Goal: Ask a question

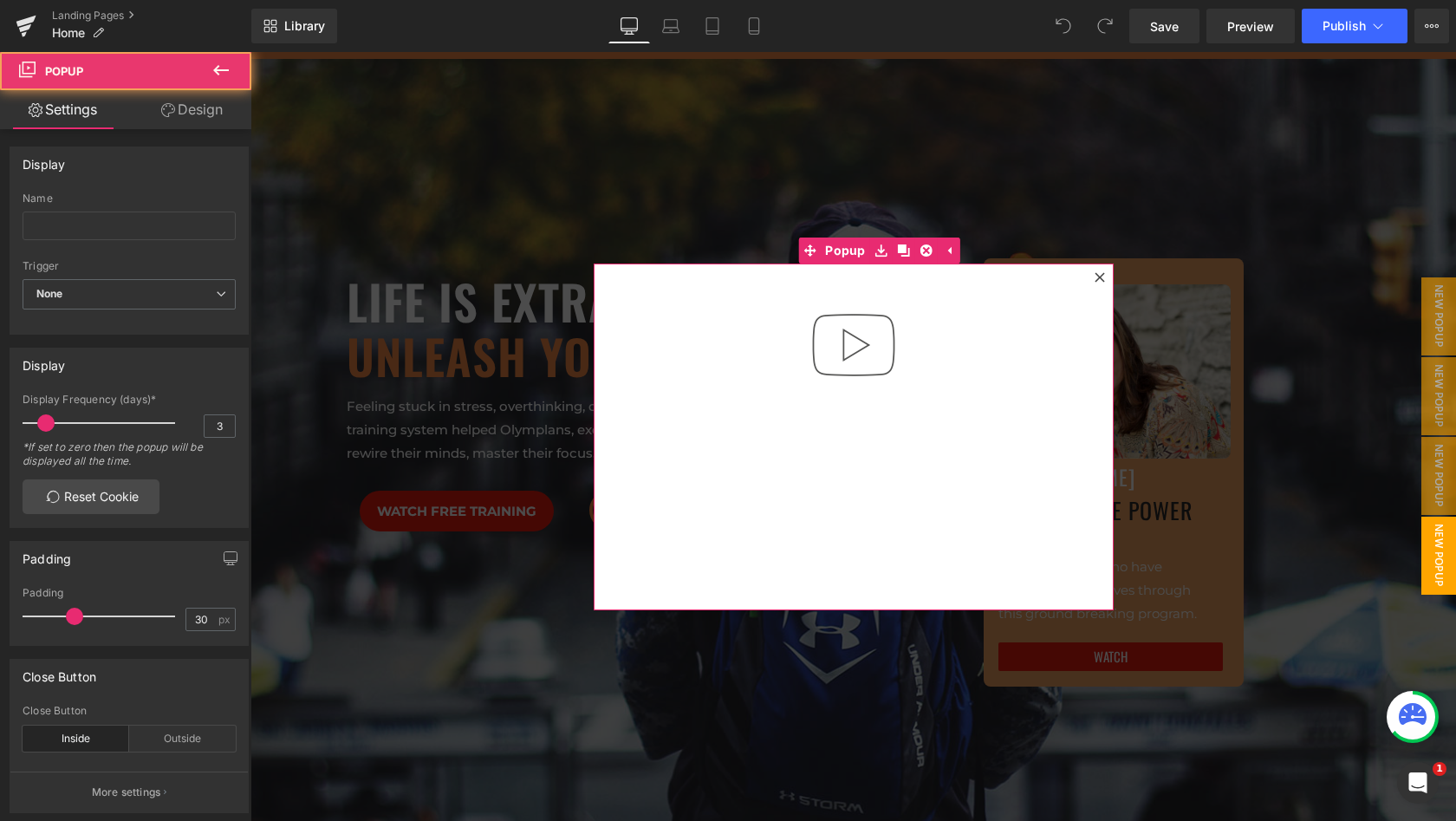
click at [1096, 275] on icon at bounding box center [1099, 276] width 10 height 10
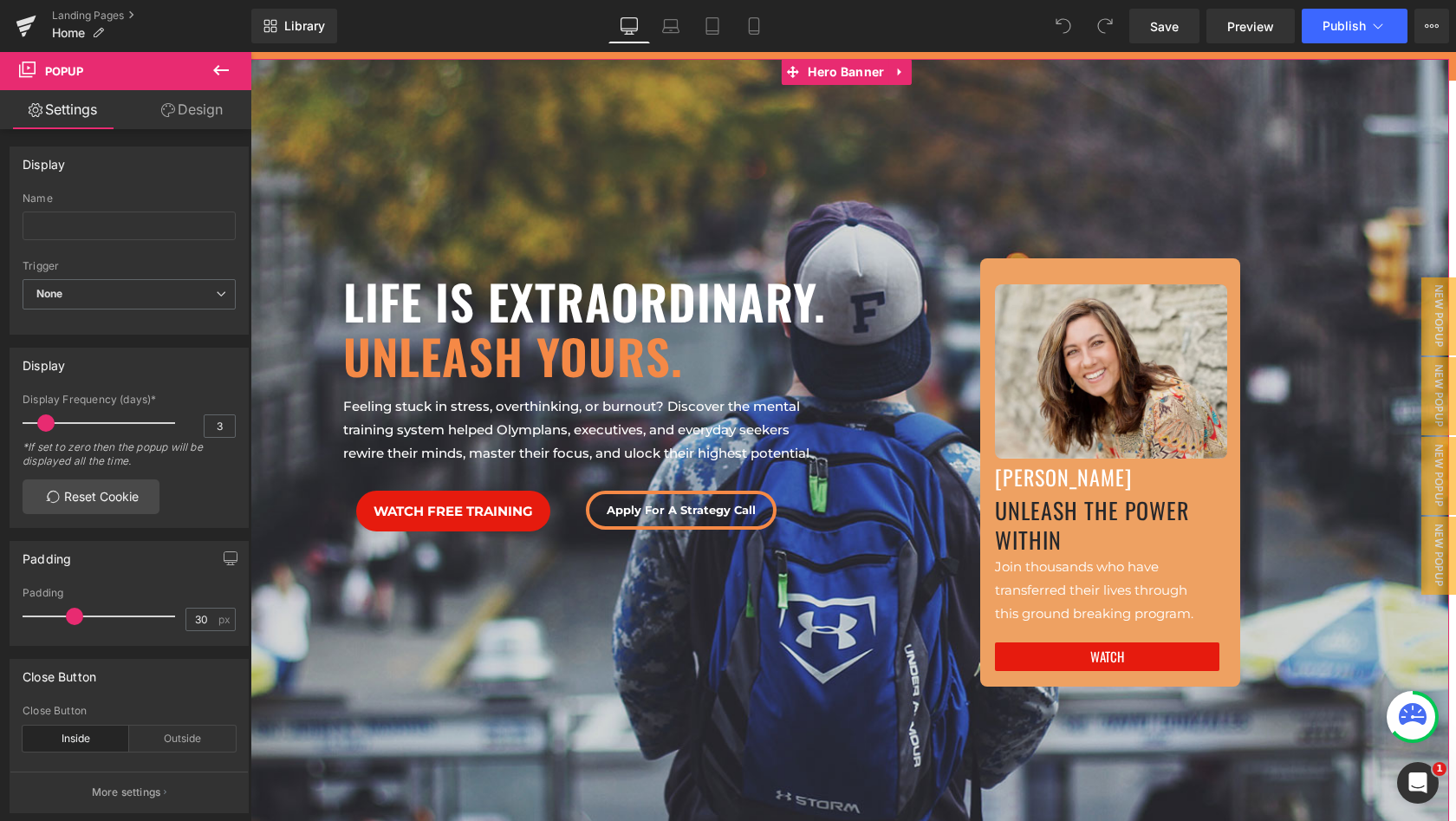
click at [828, 173] on div at bounding box center [849, 463] width 1198 height 810
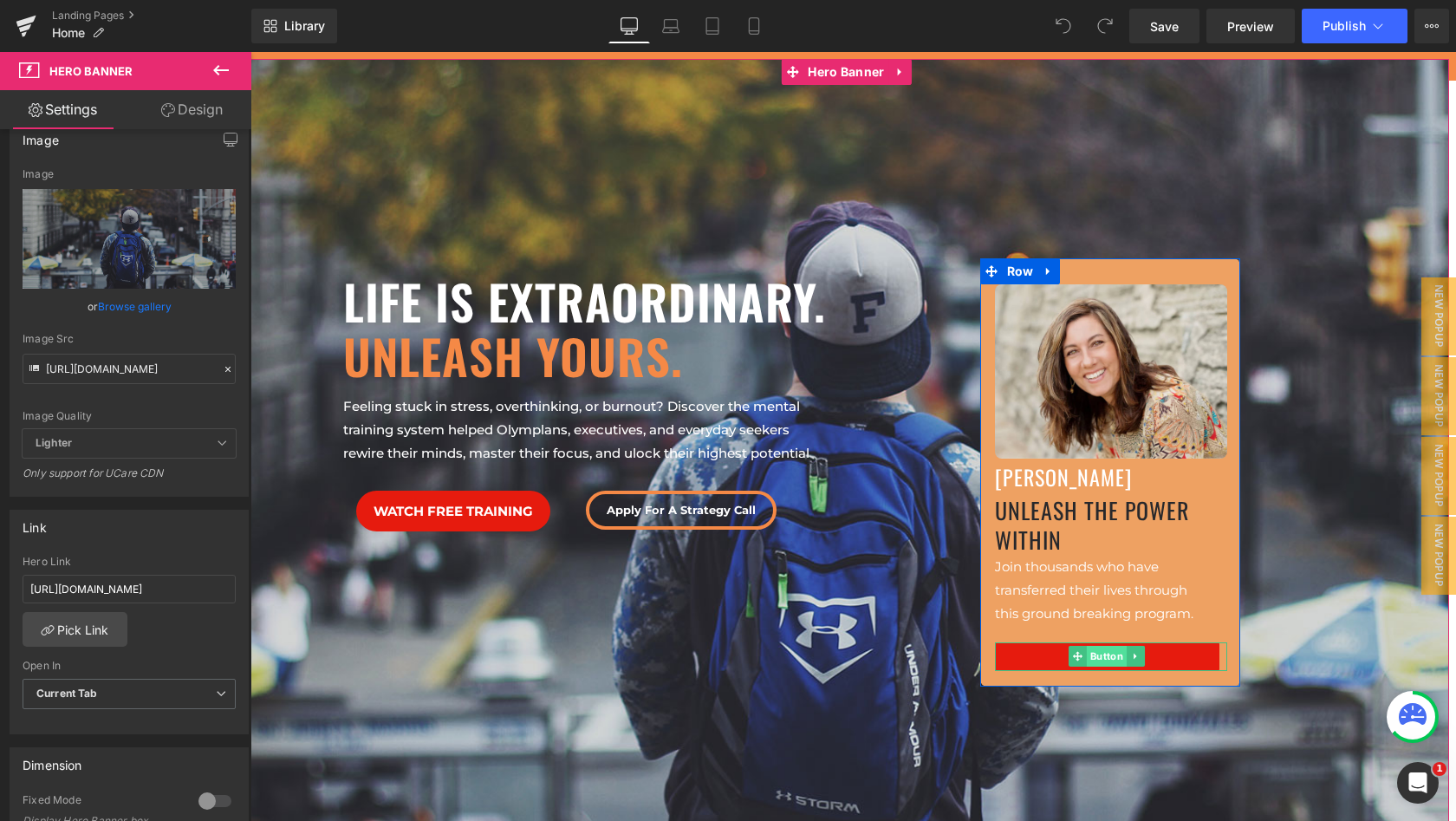
click at [1098, 651] on span "Button" at bounding box center [1107, 656] width 40 height 21
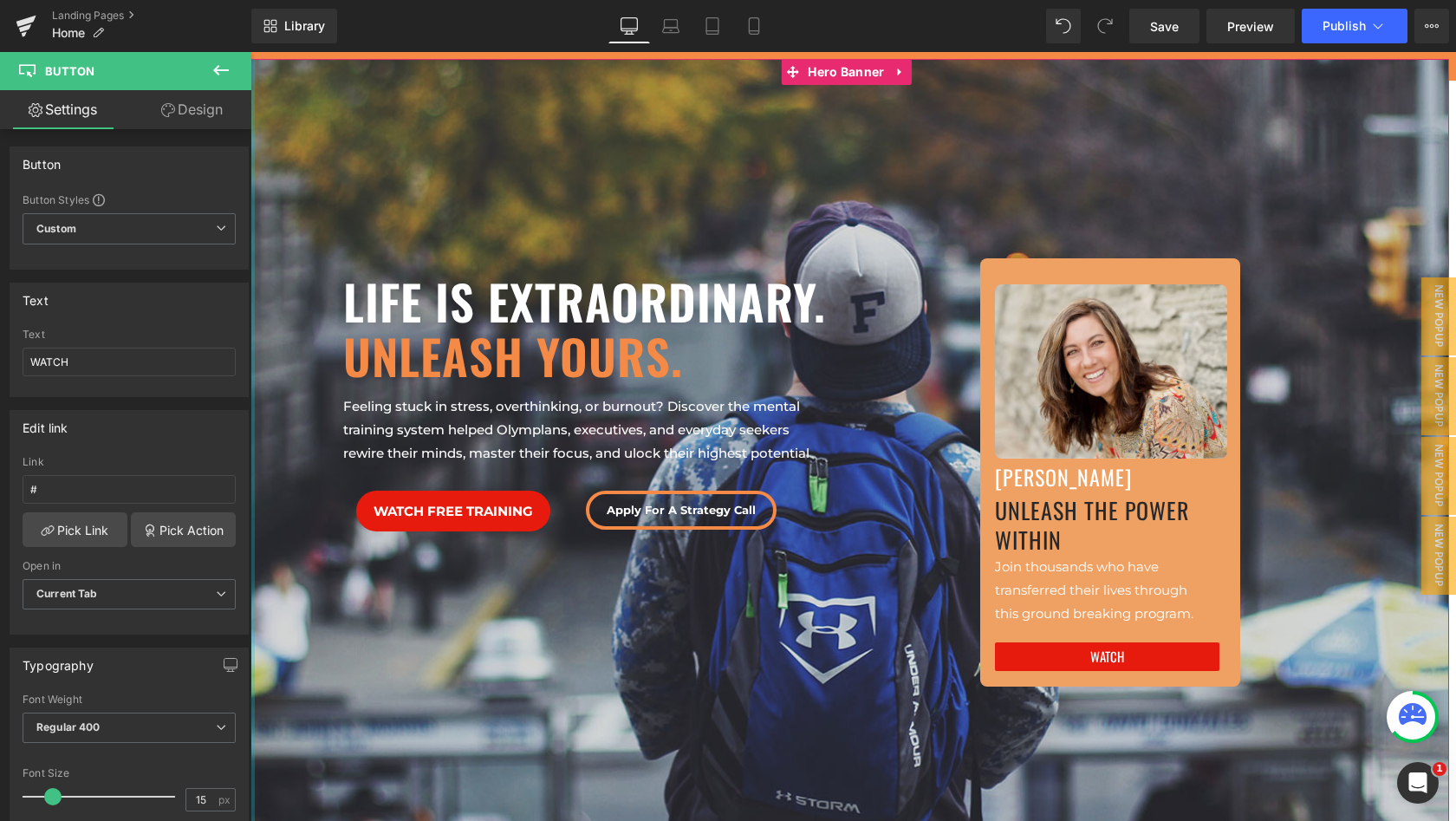
click at [224, 71] on icon at bounding box center [221, 70] width 16 height 10
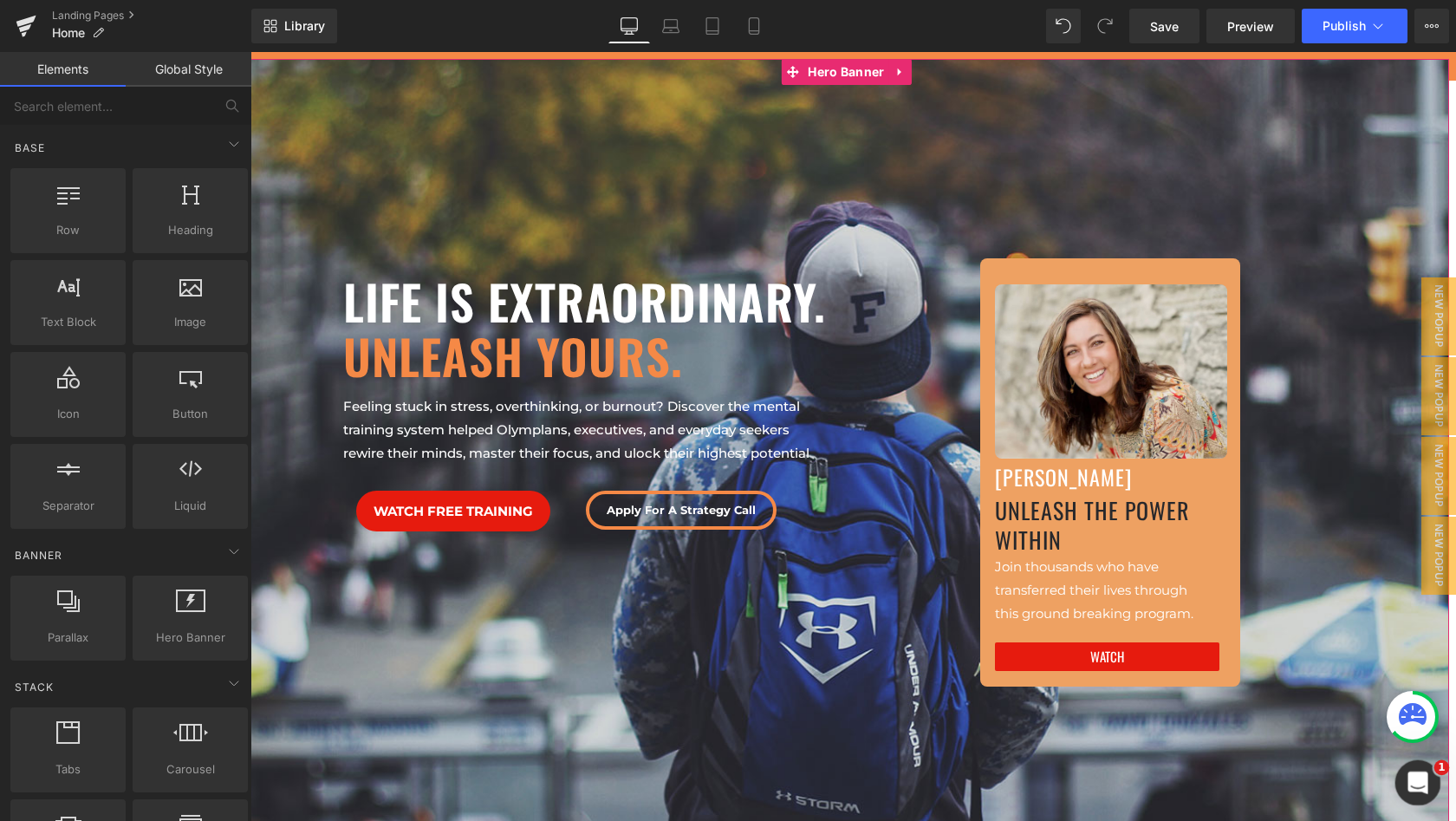
click at [1414, 784] on icon "Open Intercom Messenger" at bounding box center [1415, 780] width 28 height 28
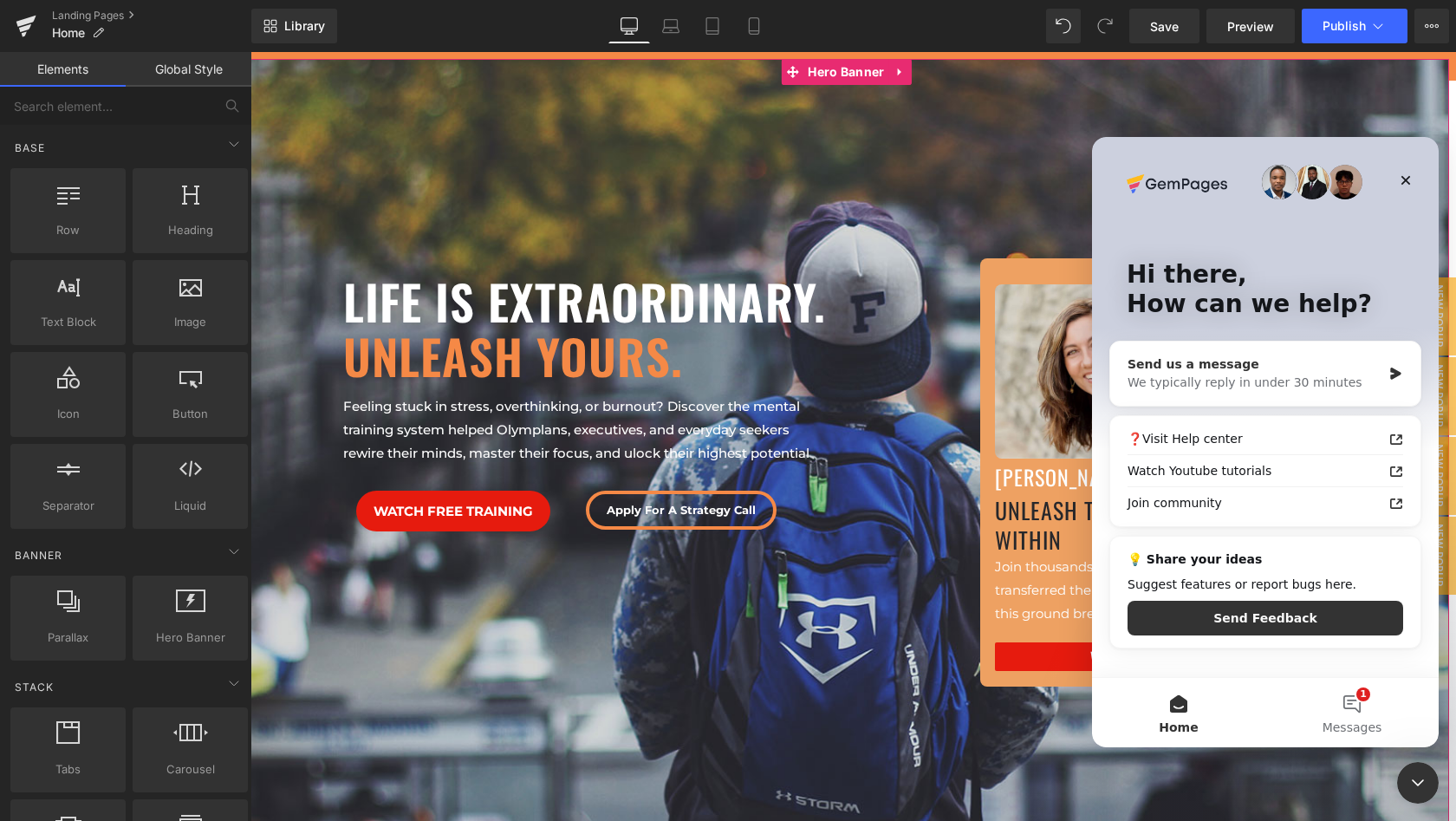
click at [1346, 375] on div "We typically reply in under 30 minutes" at bounding box center [1254, 382] width 254 height 18
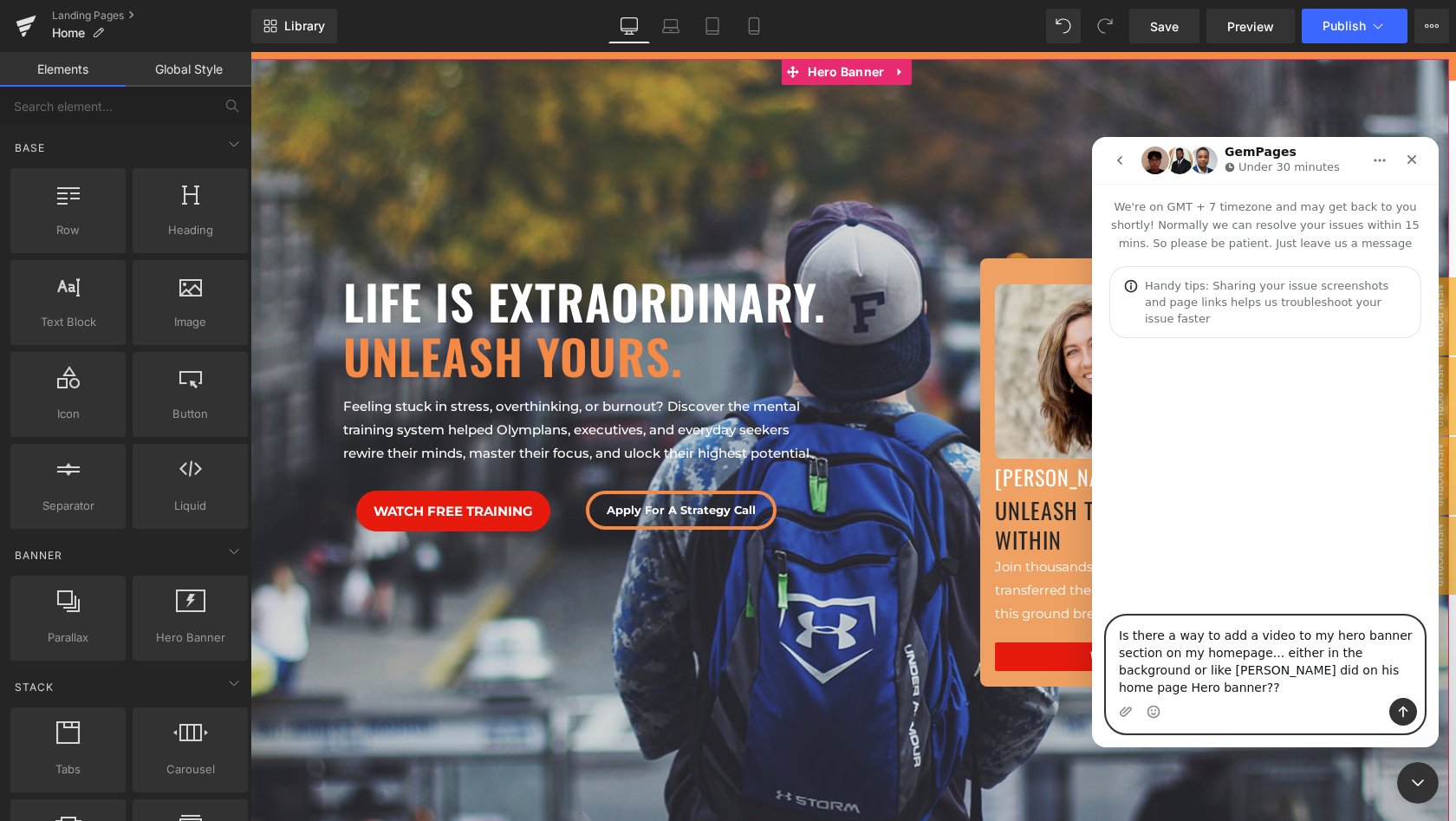
paste textarea "[URL][DOMAIN_NAME]"
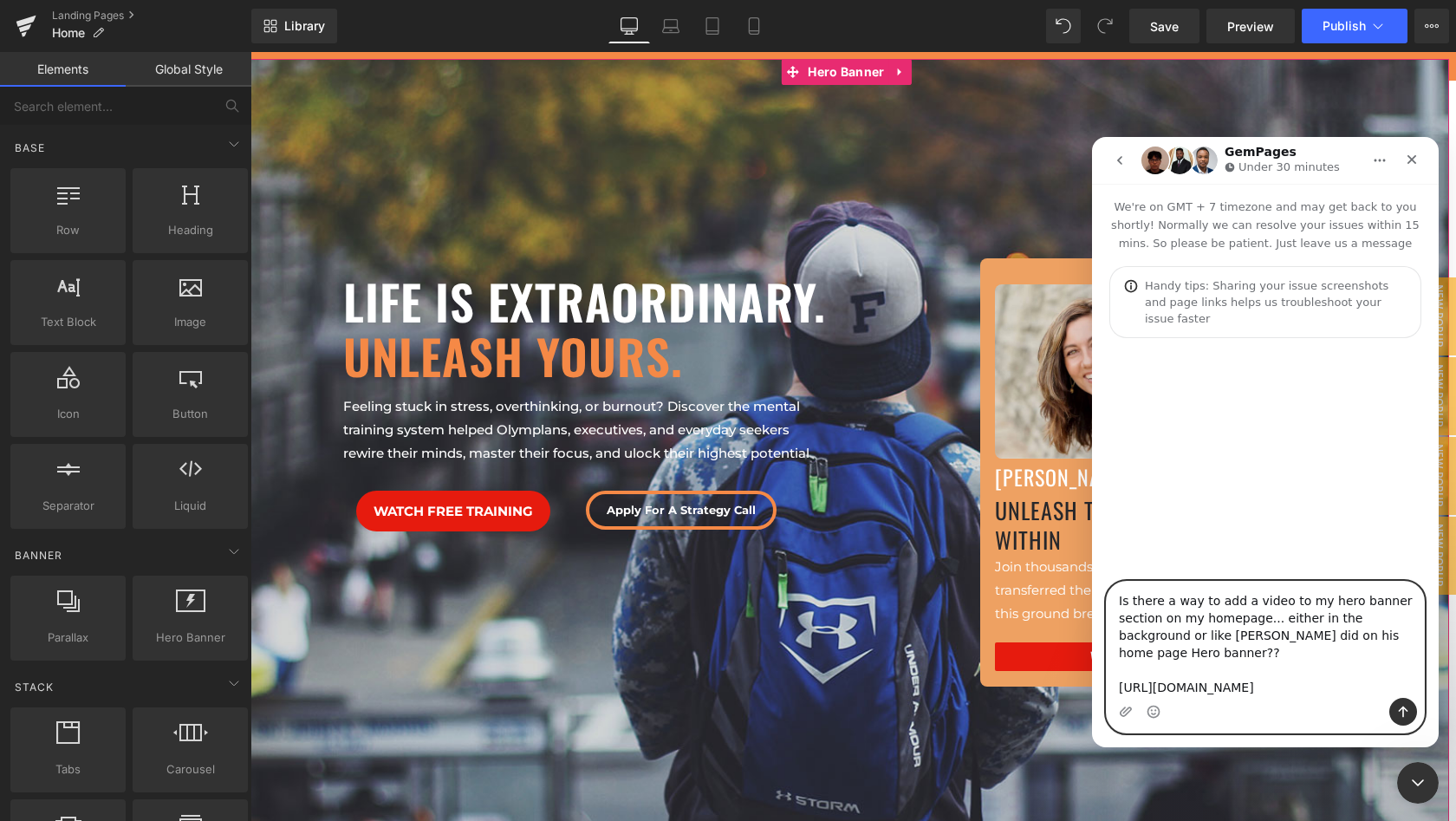
click at [1183, 654] on textarea "Is there a way to add a video to my hero banner section on my homepage... eithe…" at bounding box center [1265, 639] width 317 height 116
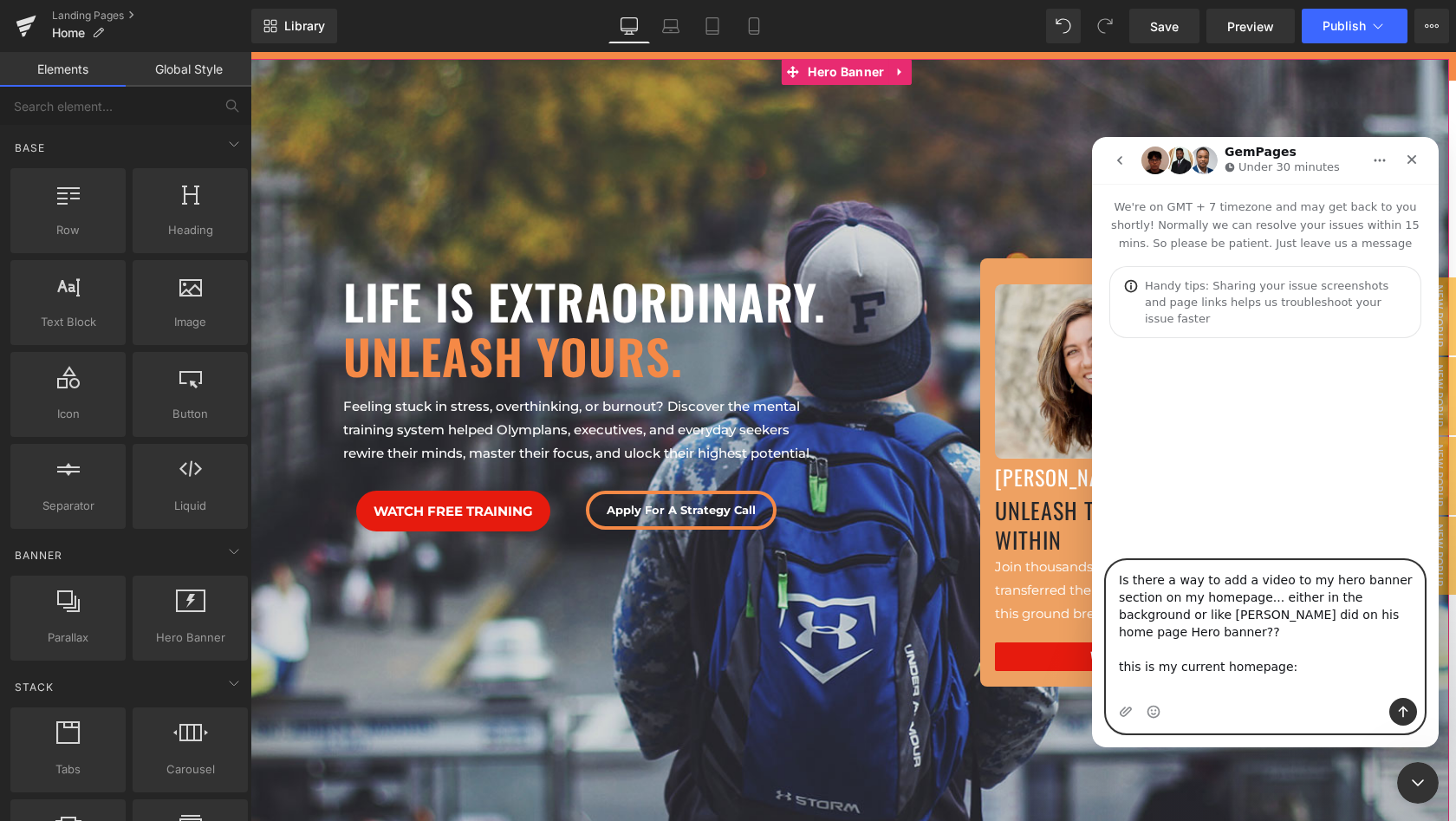
paste textarea "[URL][DOMAIN_NAME]"
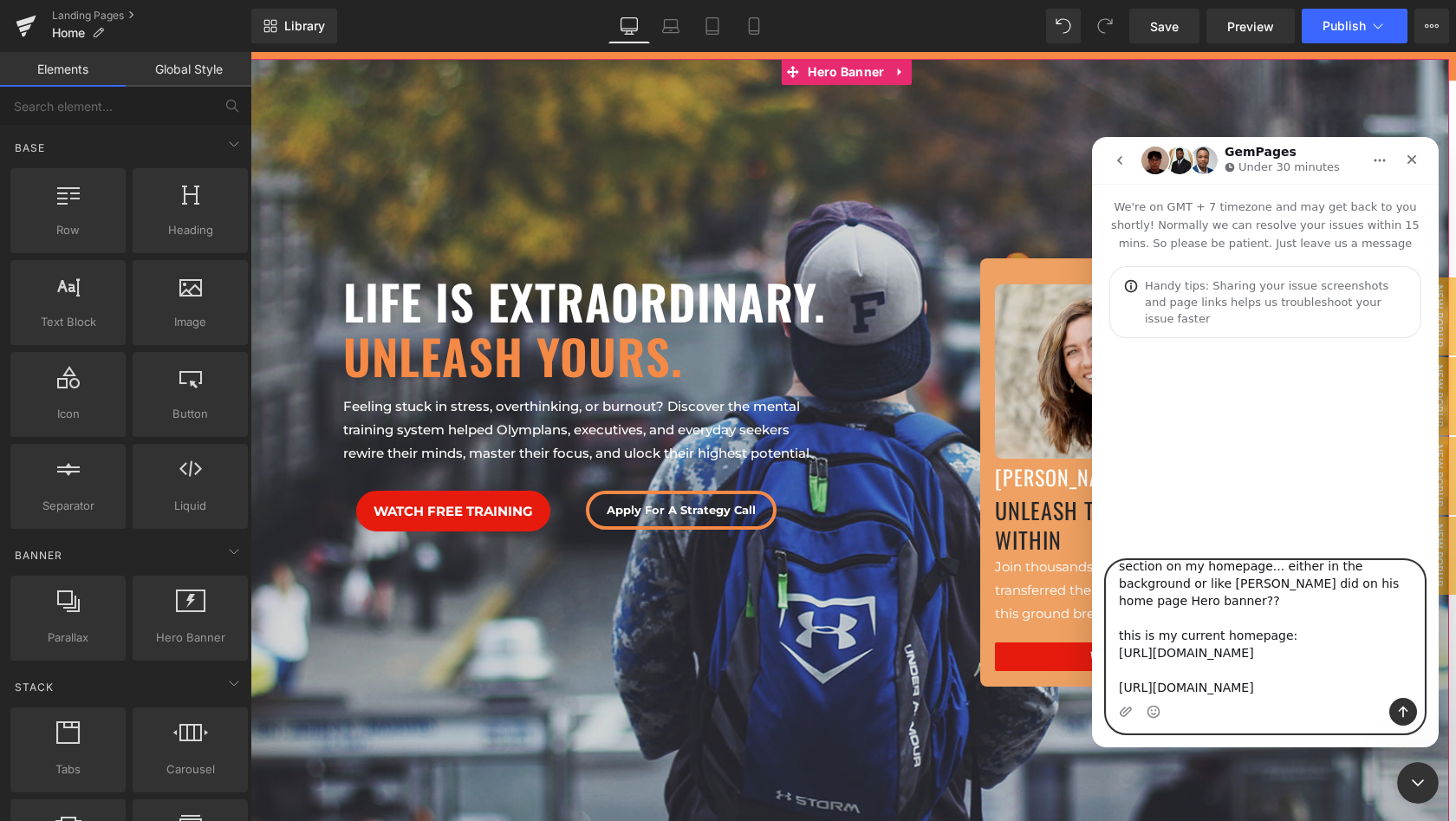
scroll to position [31, 0]
click at [1255, 677] on textarea "Is there a way to add a video to my hero banner section on my homepage... eithe…" at bounding box center [1265, 628] width 317 height 137
click at [1236, 666] on textarea "Is there a way to add a video to my hero banner section on my homepage... eithe…" at bounding box center [1265, 628] width 317 height 137
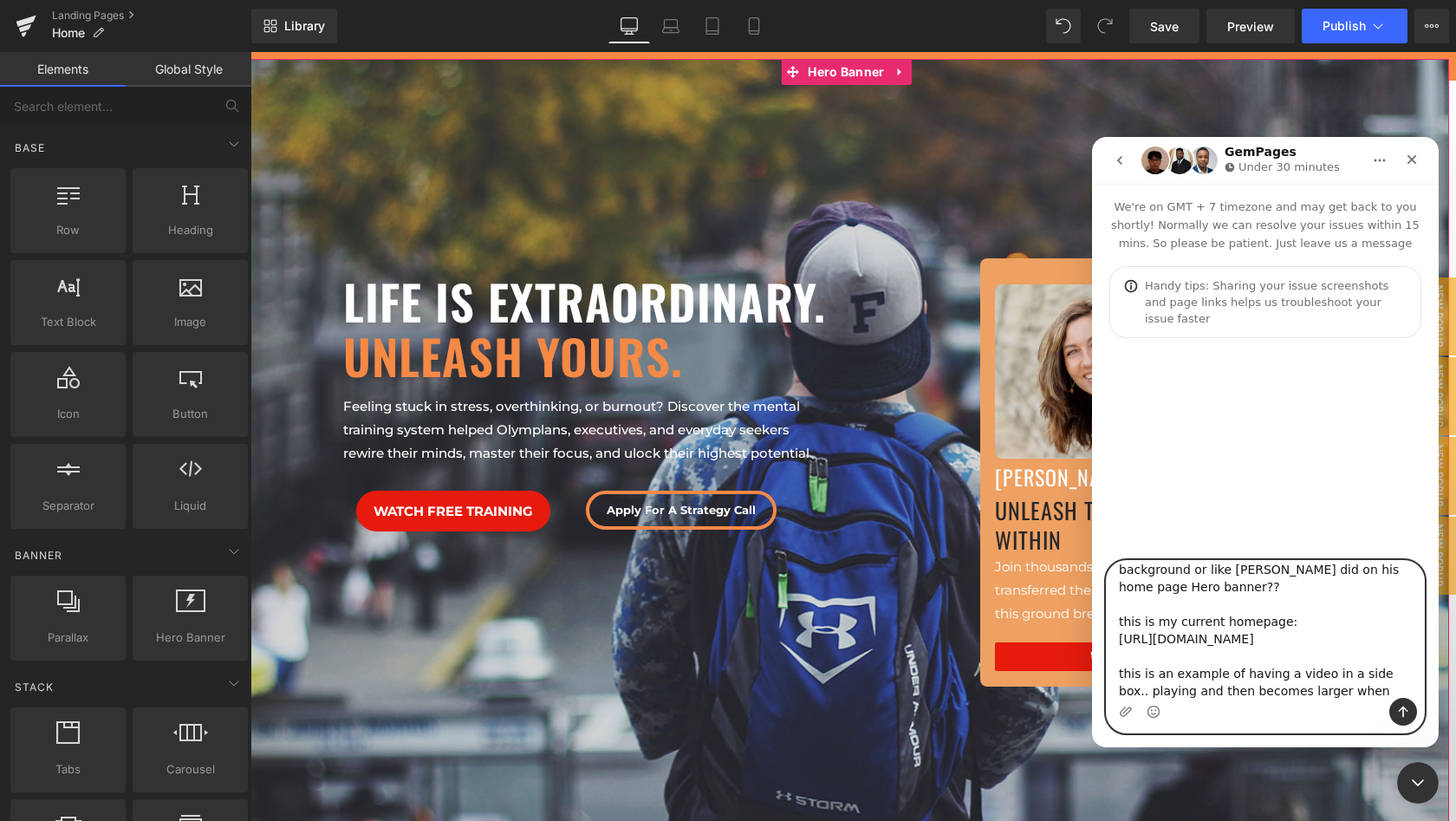
type textarea "Is there a way to add a video to my hero banner section on my homepage... eithe…"
click at [1409, 712] on icon "Send a message…" at bounding box center [1402, 712] width 14 height 14
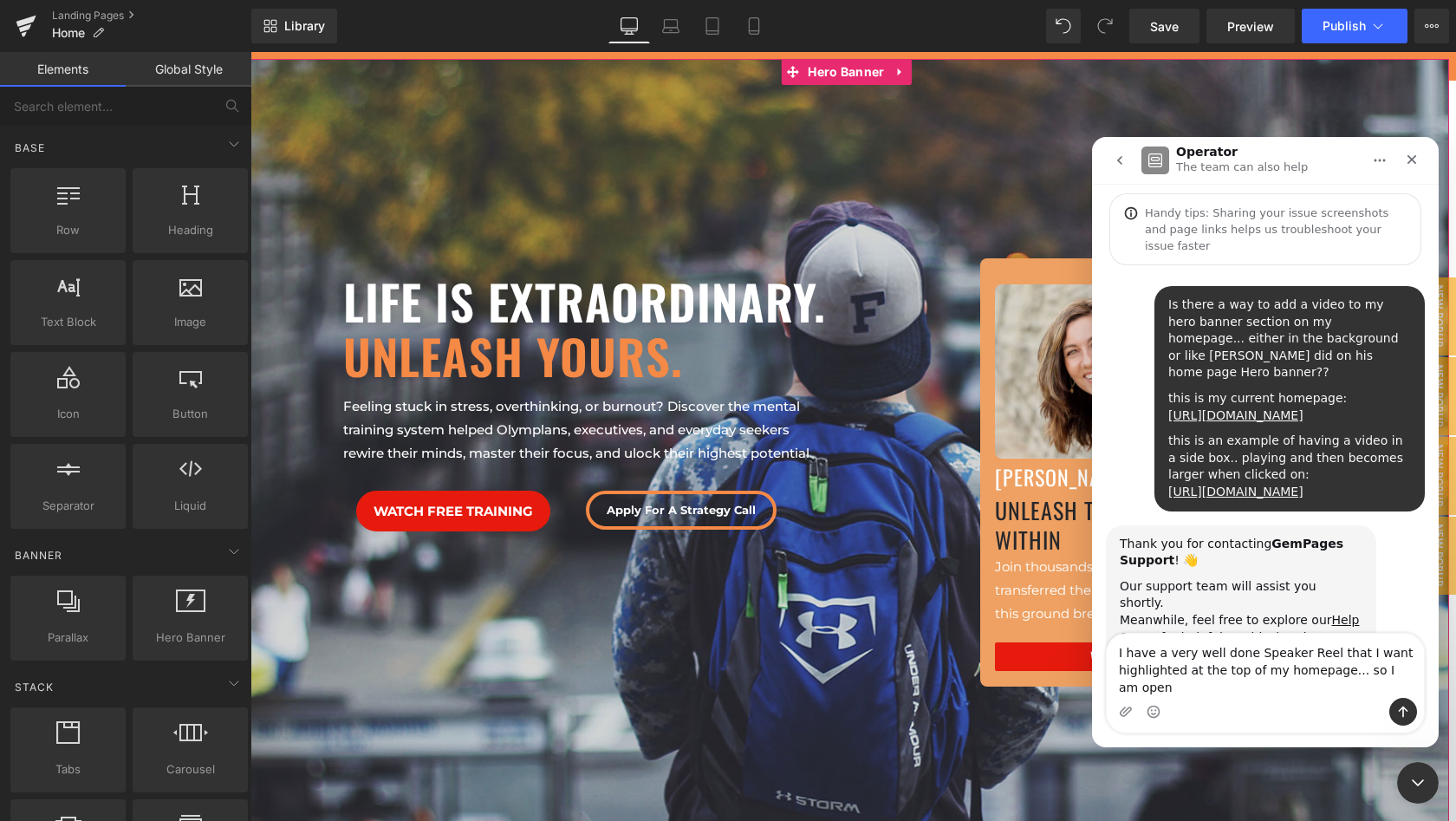
scroll to position [91, 0]
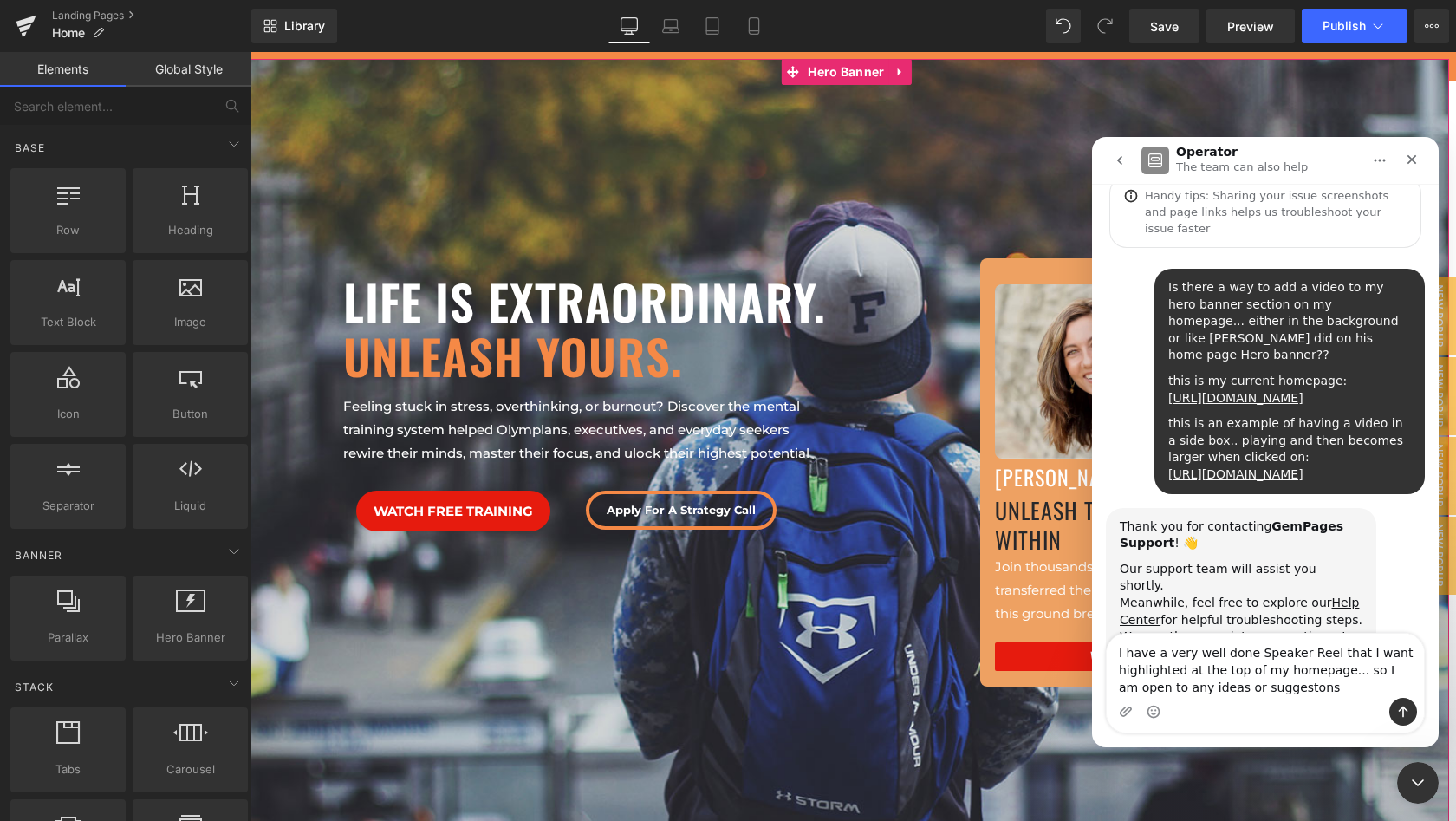
type textarea "I have a very well done Speaker Reel that I want highlighted at the top of my h…"
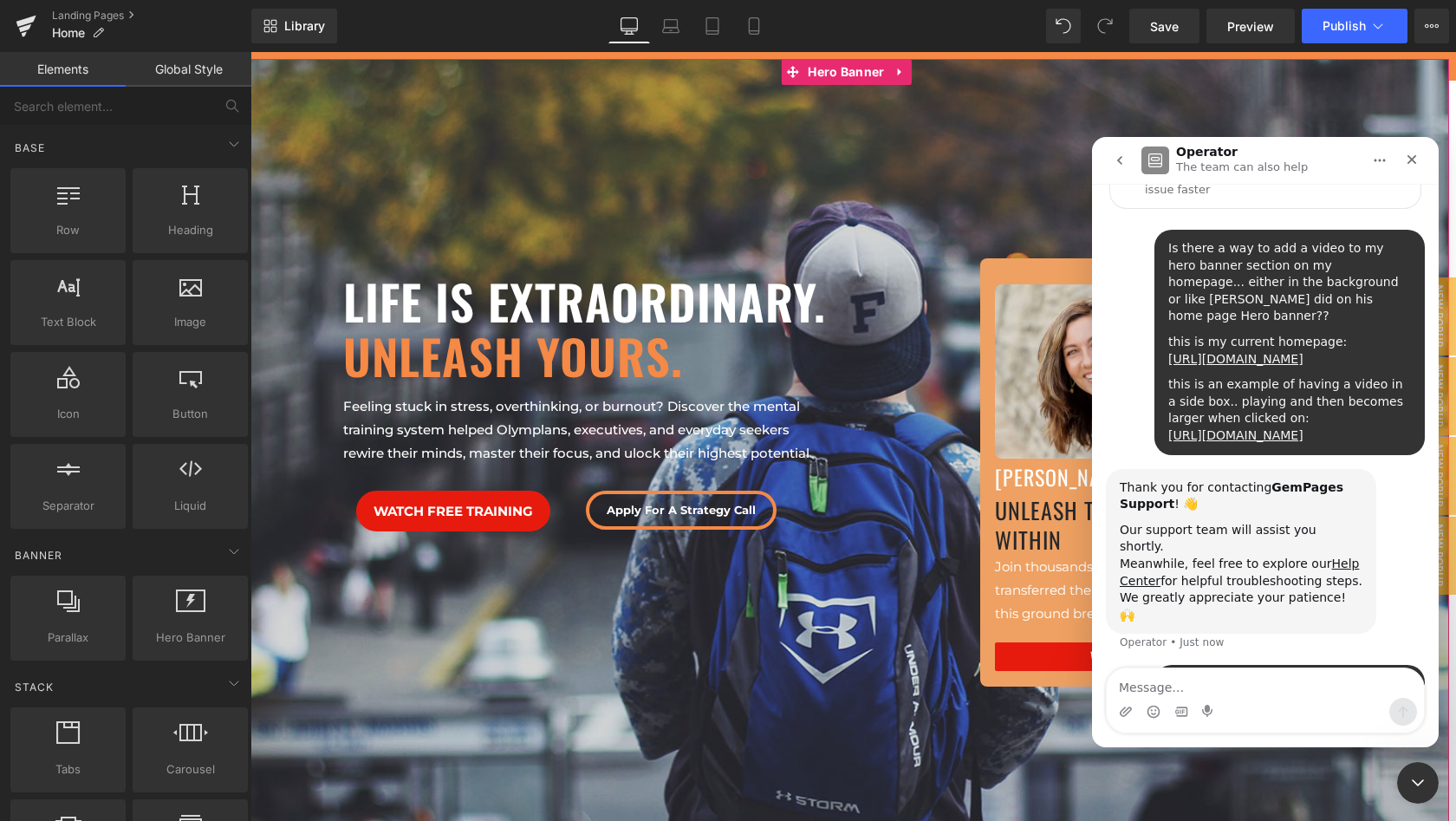
scroll to position [156, 0]
